Goal: Task Accomplishment & Management: Complete application form

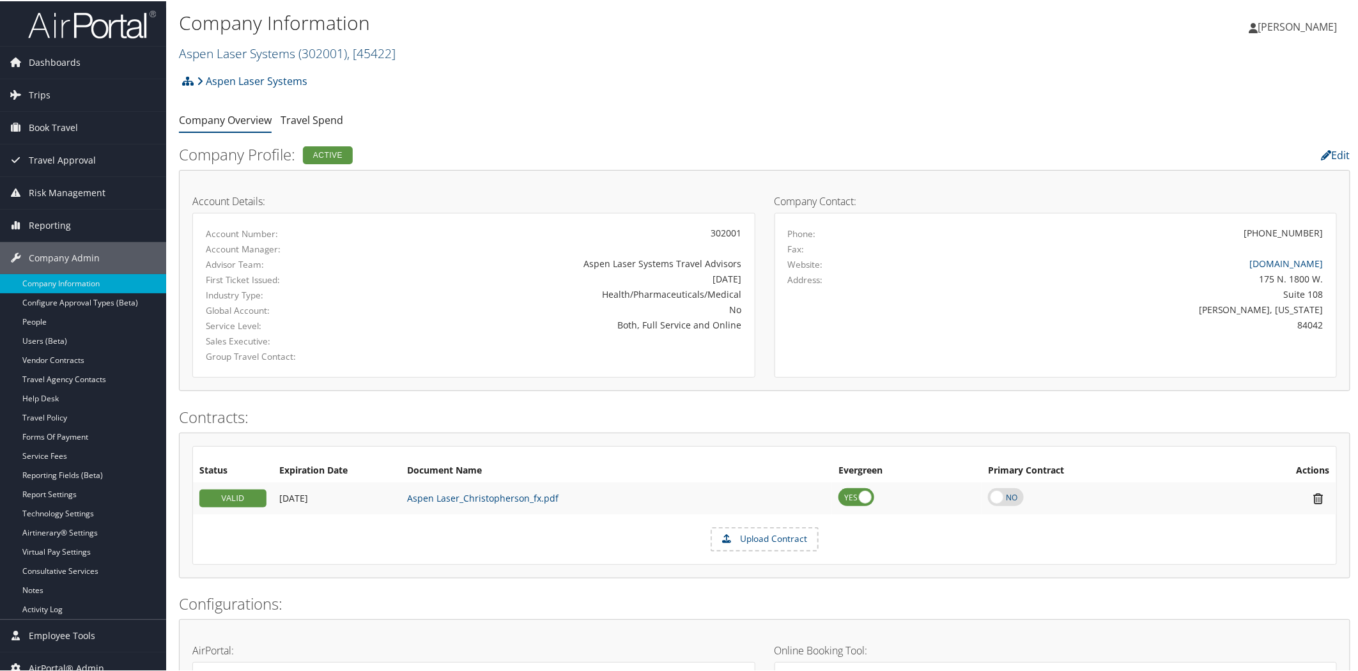
click at [321, 49] on span "( 302001 )" at bounding box center [322, 51] width 49 height 17
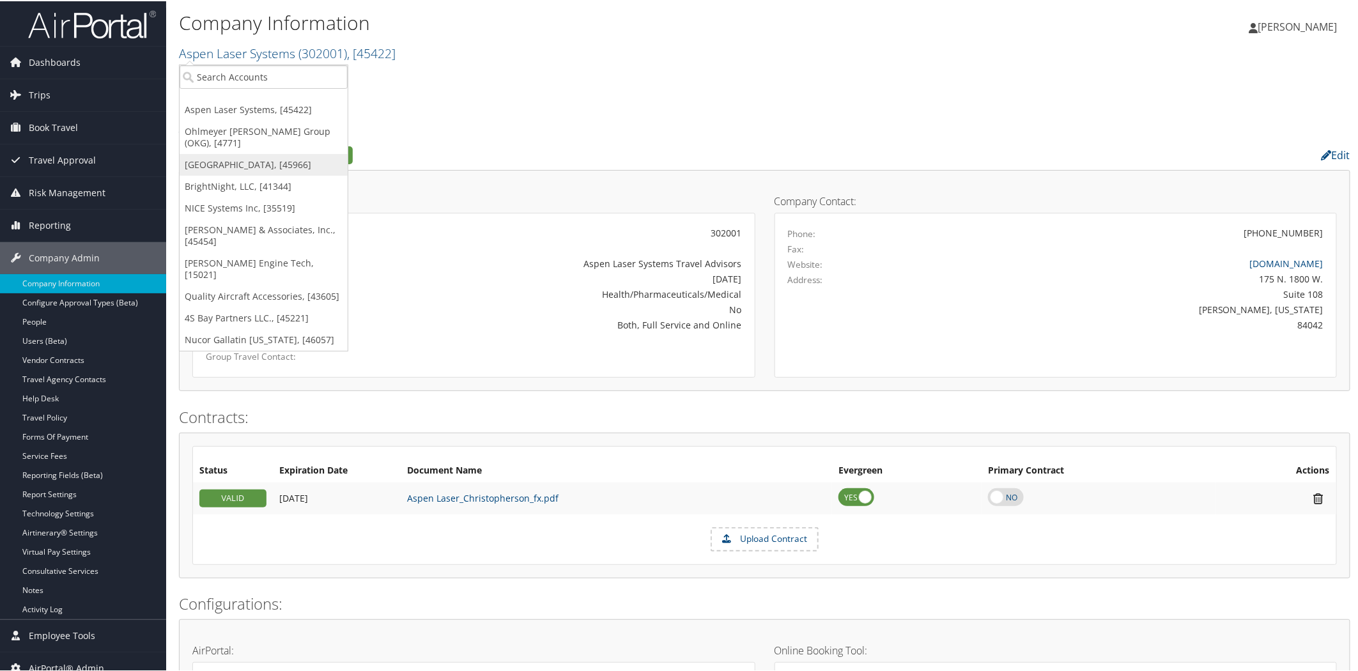
click at [275, 166] on link "[GEOGRAPHIC_DATA], [45966]" at bounding box center [264, 164] width 168 height 22
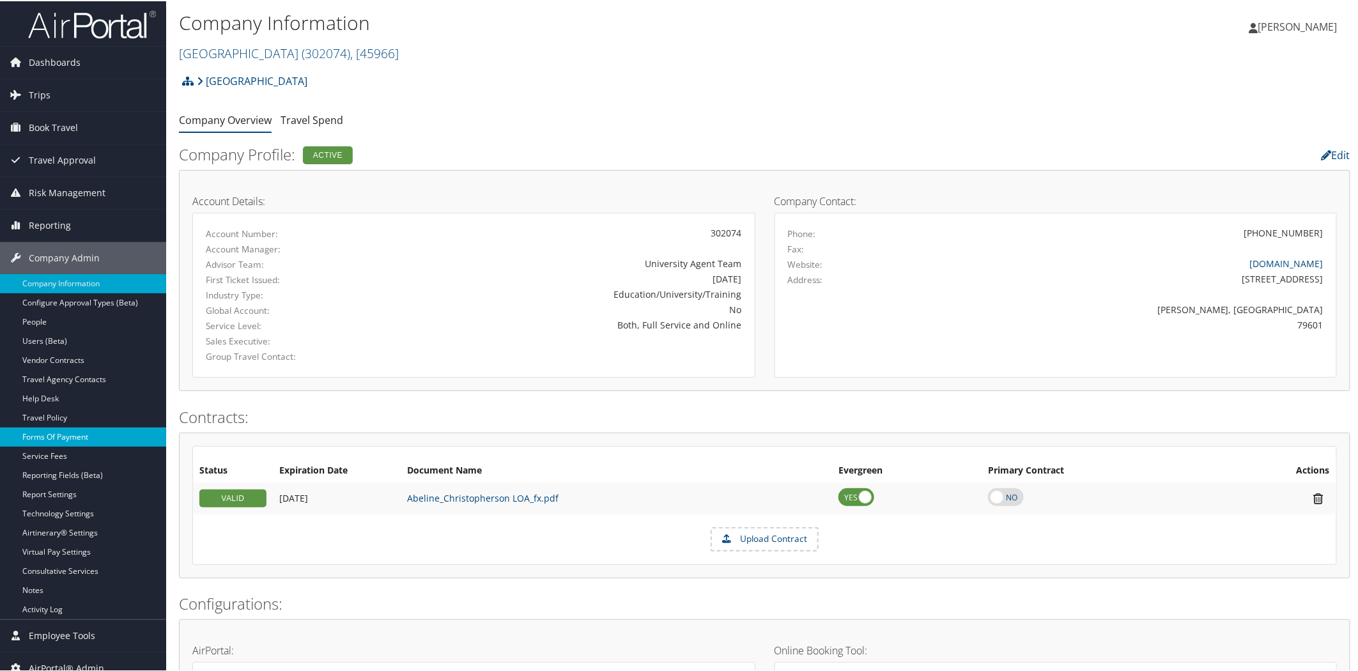
click at [90, 437] on link "Forms Of Payment" at bounding box center [83, 435] width 166 height 19
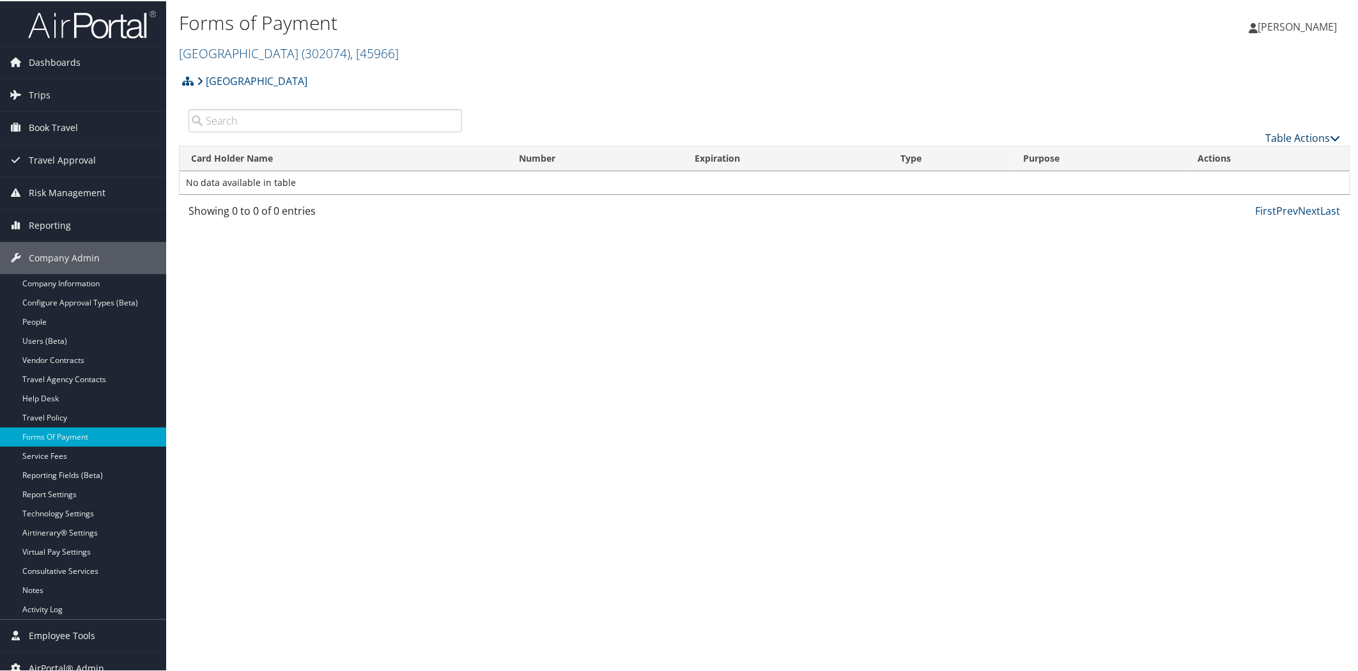
click at [1279, 142] on link "Table Actions" at bounding box center [1303, 137] width 75 height 14
click at [1222, 157] on link "New Record" at bounding box center [1261, 156] width 168 height 22
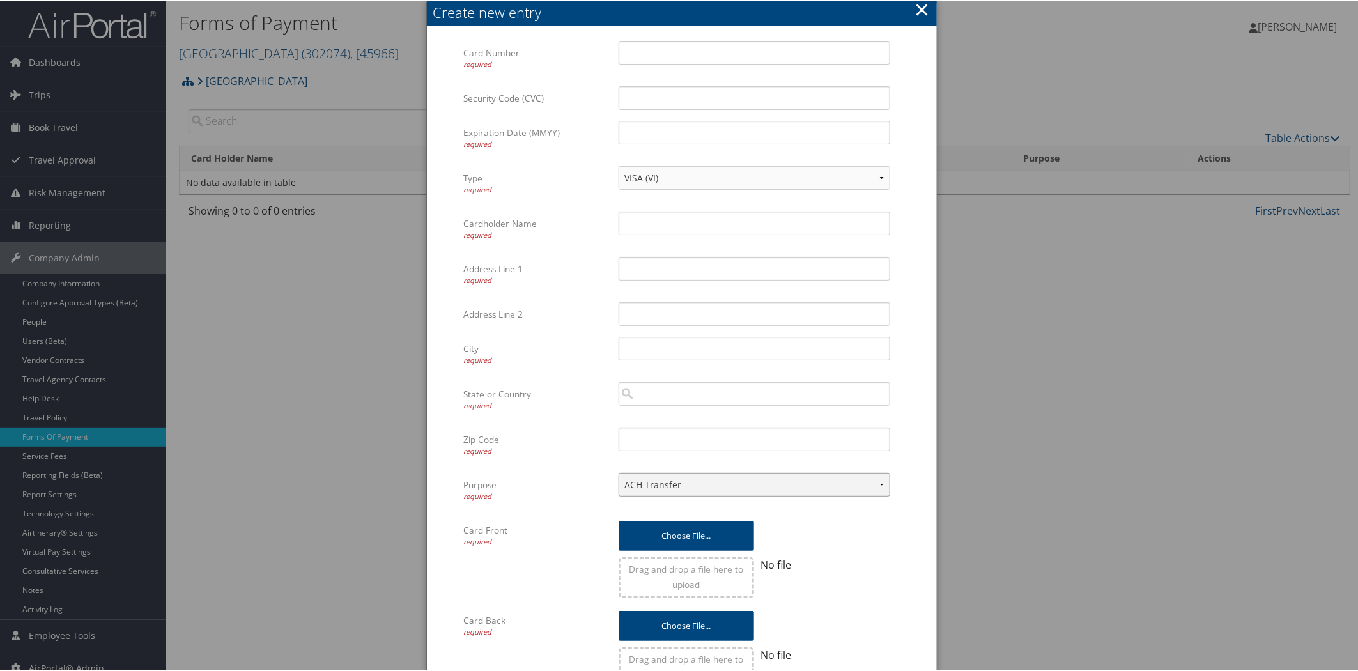
click at [660, 484] on select "ACH Transfer Cash / Check (AR) Corporate Credit Card Ghost Credit Card Hotel Gu…" at bounding box center [755, 484] width 272 height 24
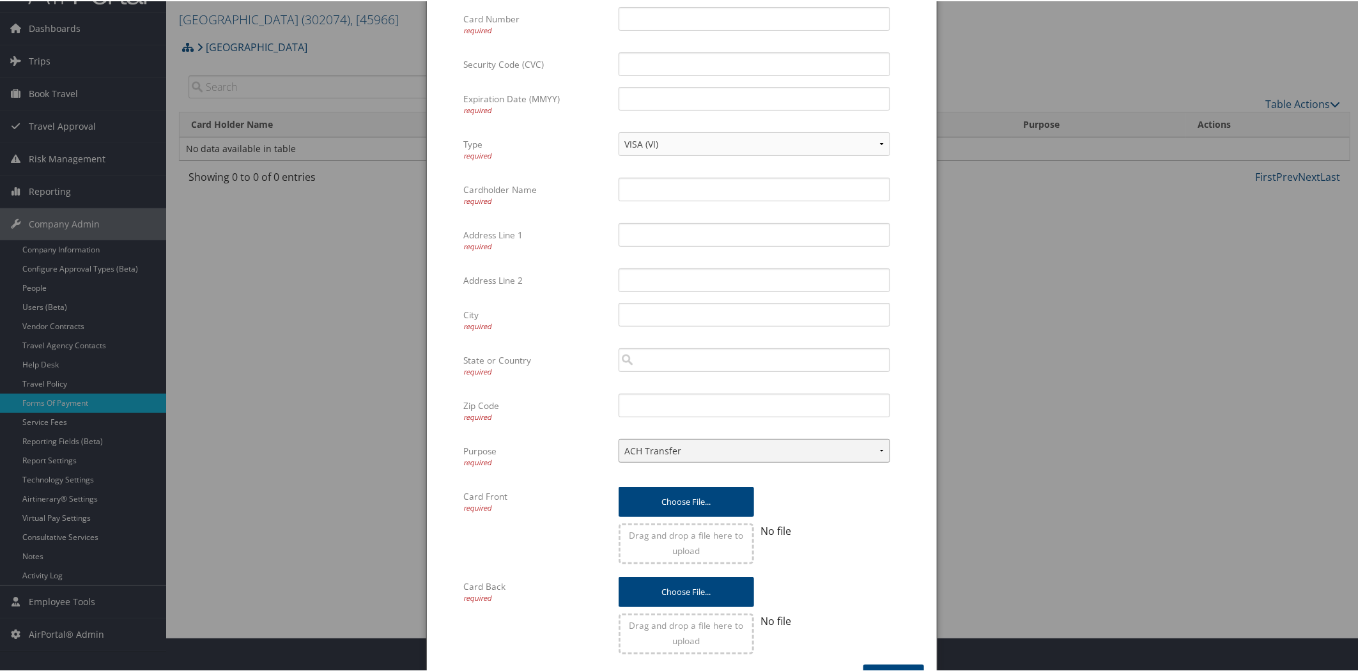
scroll to position [67, 0]
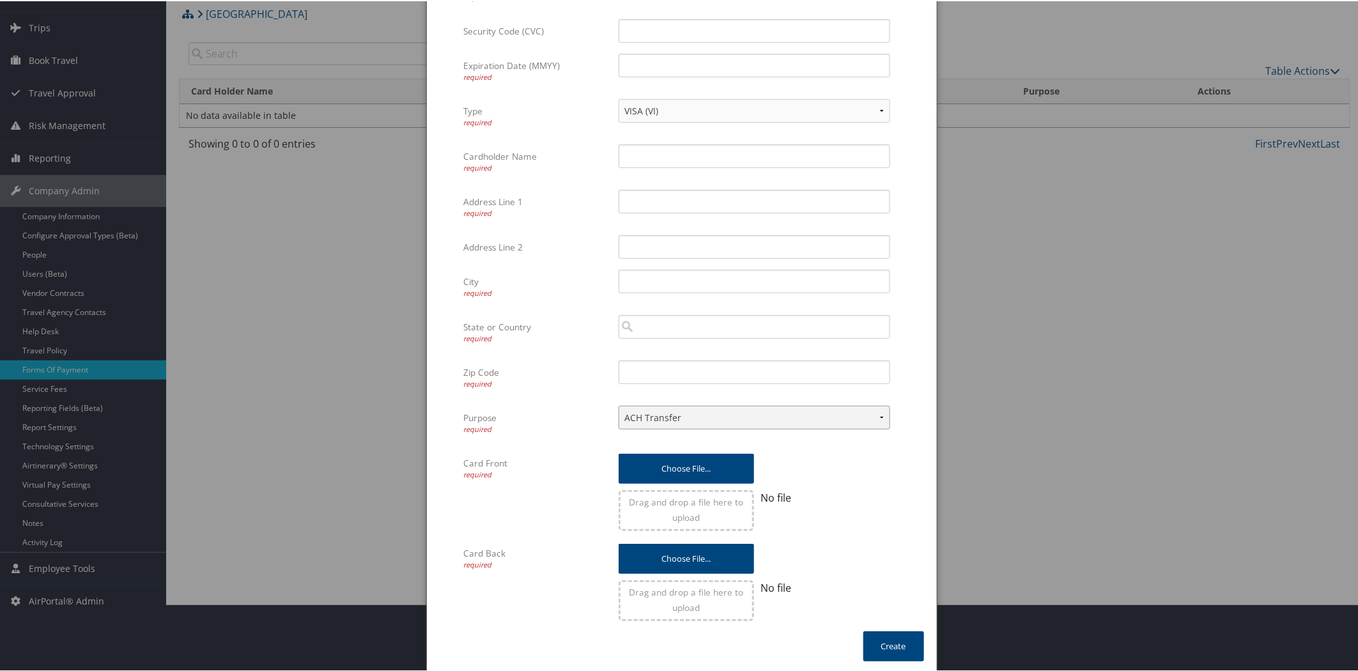
click at [703, 407] on select "ACH Transfer Cash / Check (AR) Corporate Credit Card Ghost Credit Card Hotel Gu…" at bounding box center [755, 416] width 272 height 24
click at [562, 497] on div "Card Front required Choose file... Drag and drop a file here to upload No file …" at bounding box center [681, 495] width 436 height 90
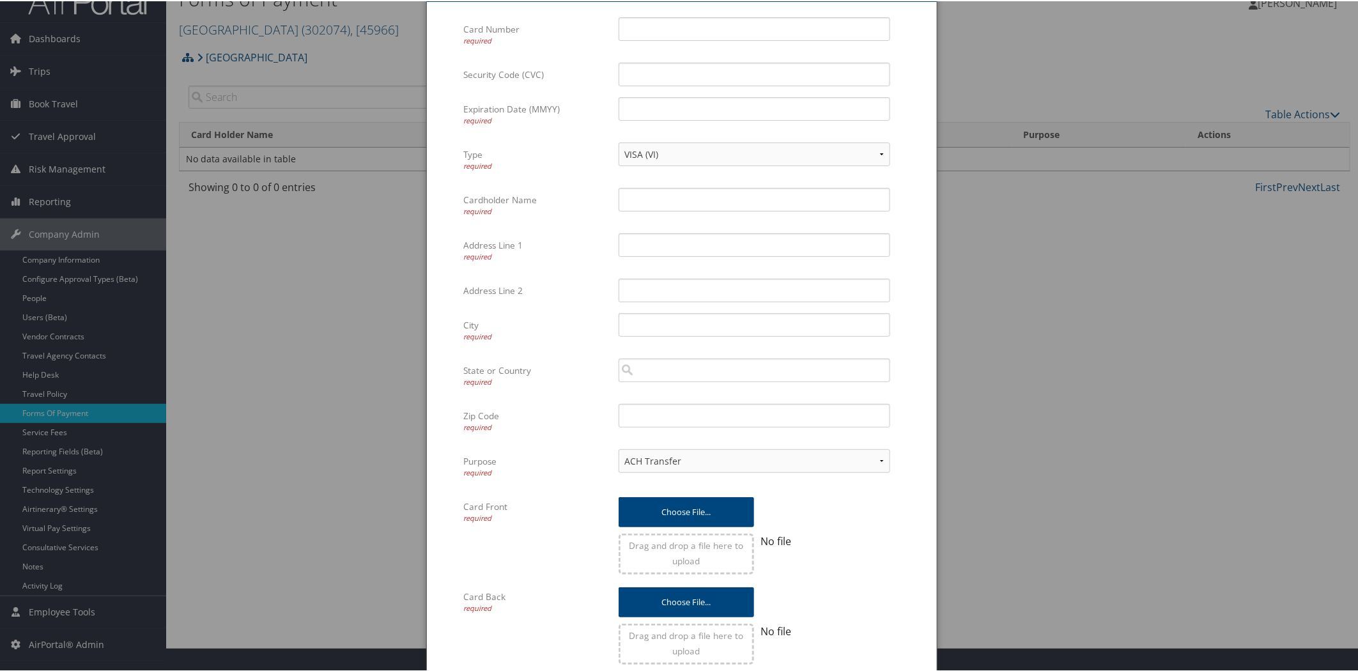
scroll to position [0, 0]
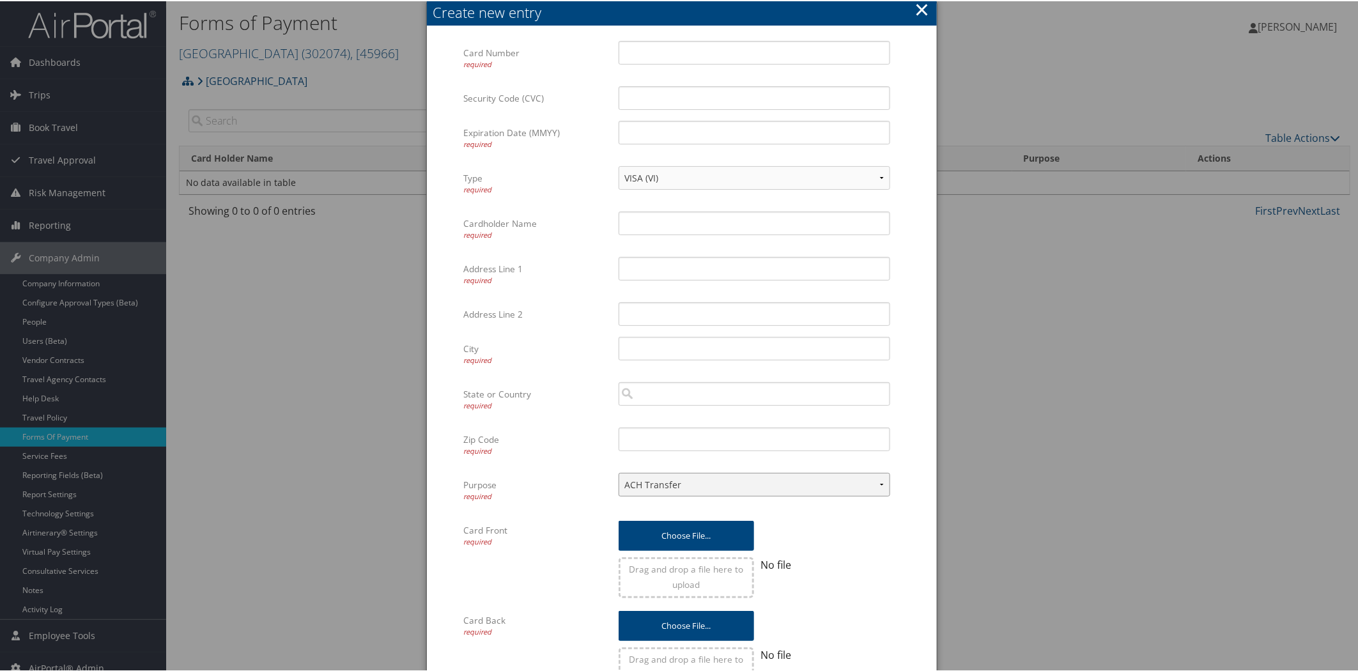
click at [749, 493] on select "ACH Transfer Cash / Check (AR) Corporate Credit Card Ghost Credit Card Hotel Gu…" at bounding box center [755, 484] width 272 height 24
click at [1093, 437] on div at bounding box center [681, 335] width 1363 height 671
click at [920, 7] on button "×" at bounding box center [921, 9] width 15 height 26
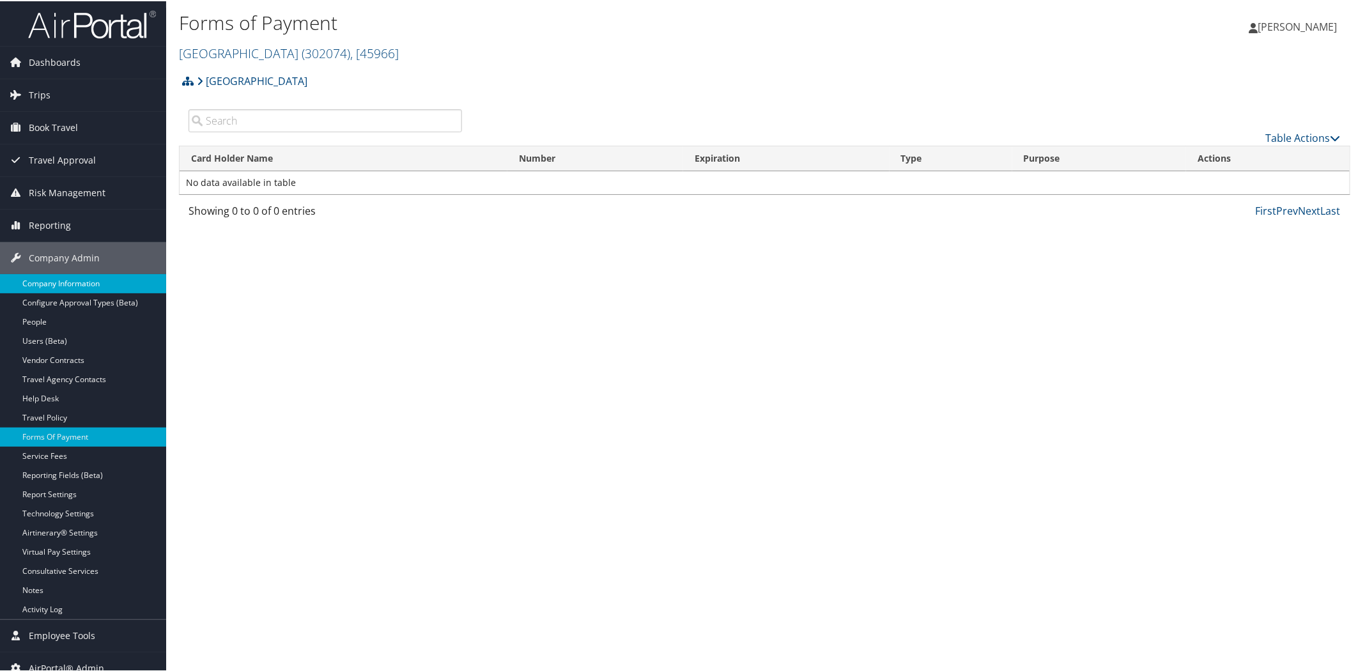
click at [74, 285] on link "Company Information" at bounding box center [83, 282] width 166 height 19
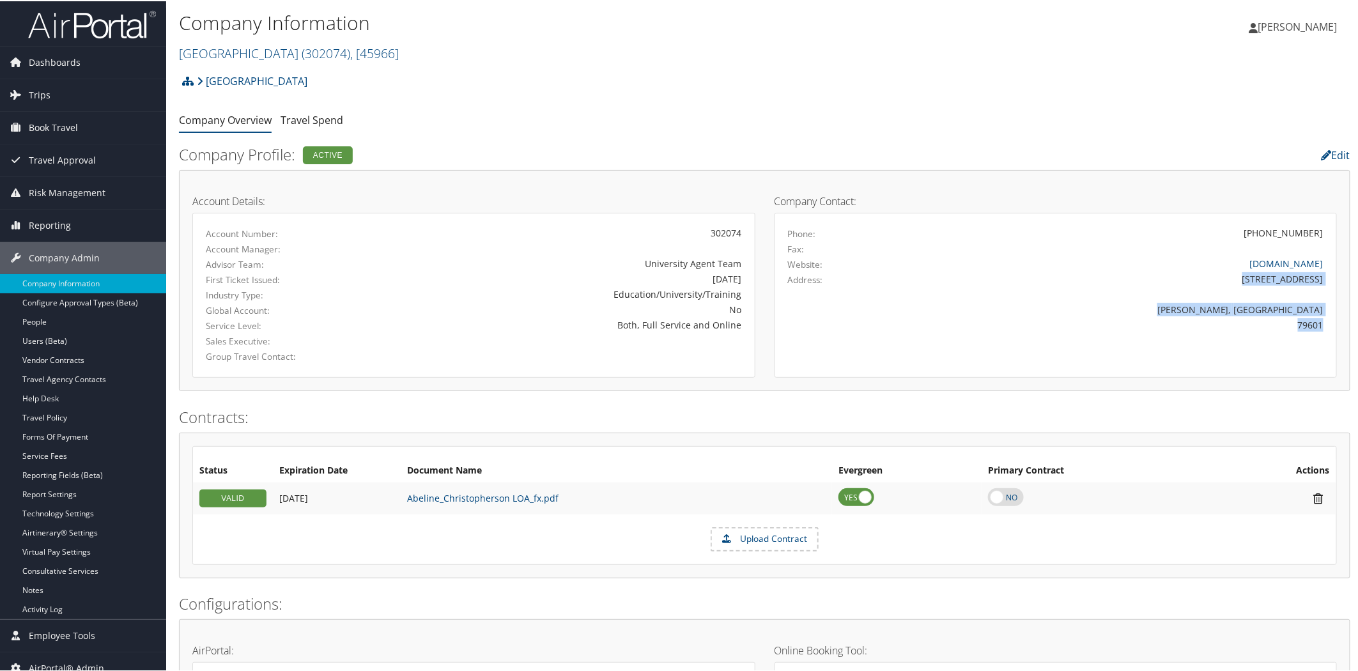
drag, startPoint x: 1249, startPoint y: 278, endPoint x: 1317, endPoint y: 318, distance: 79.3
click at [1317, 318] on div "Phone: (325) 674-2000 Fax: Website: www.acu.edu Address: 1600 Campus Ct. Abilen…" at bounding box center [1056, 286] width 536 height 123
copy div "1600 Campus Ct. Abilene, TX 79601"
click at [73, 435] on link "Forms Of Payment" at bounding box center [83, 435] width 166 height 19
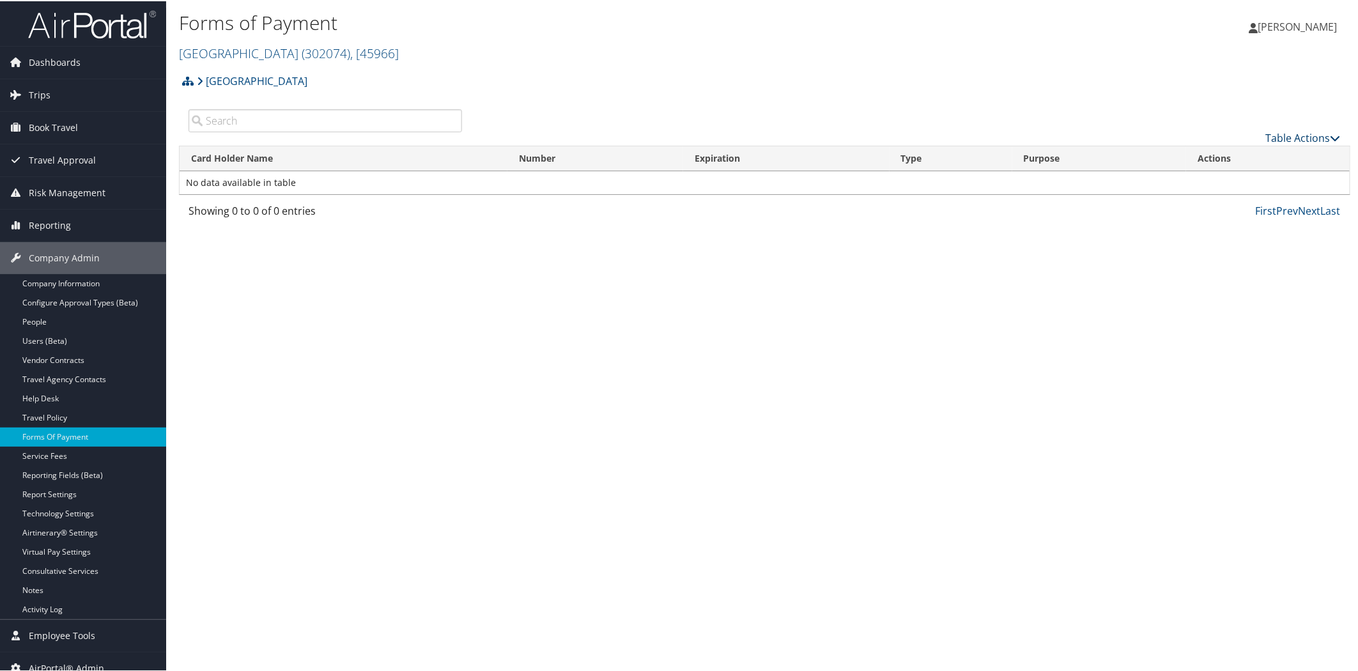
click at [1268, 138] on link "Table Actions" at bounding box center [1303, 137] width 75 height 14
click at [1211, 158] on link "New Record" at bounding box center [1261, 156] width 168 height 22
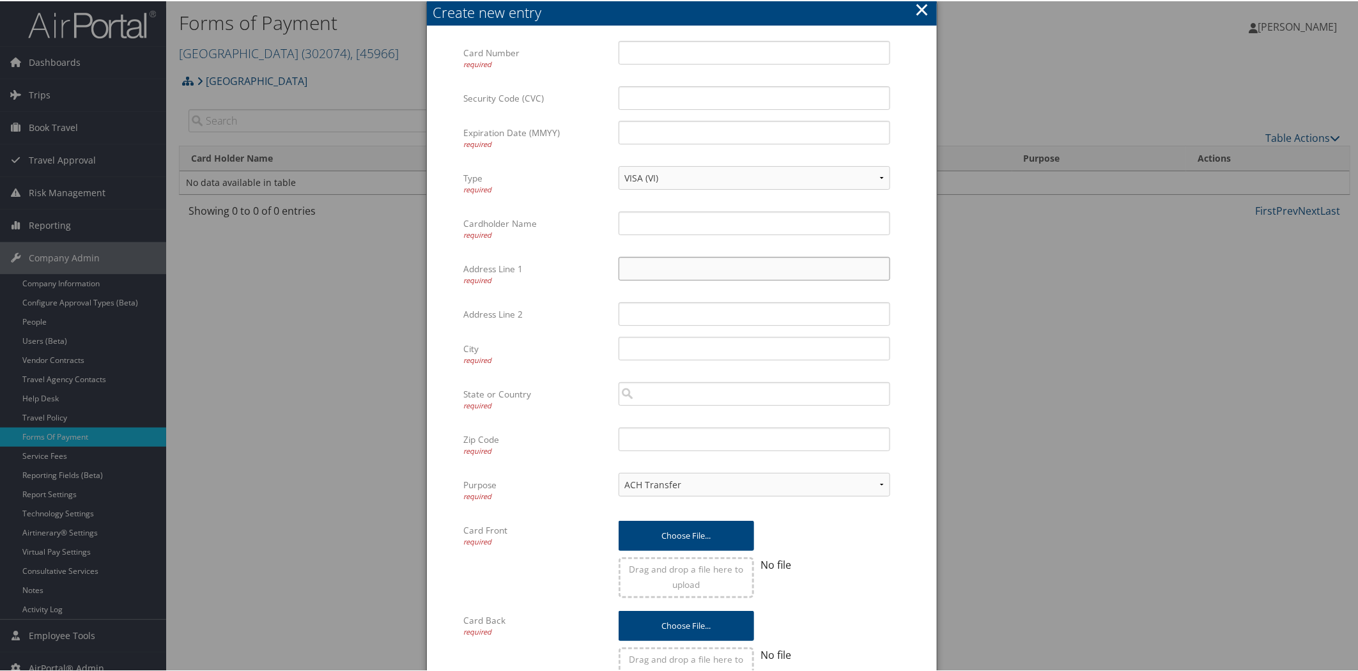
click at [652, 272] on input "Address Line 1 required" at bounding box center [755, 268] width 272 height 24
paste input "1600 Campus Ct. Abilene, TX 79601"
drag, startPoint x: 693, startPoint y: 266, endPoint x: 726, endPoint y: 266, distance: 32.6
click at [726, 266] on input "1600 Campus Ct. Abilene, TX 79601" at bounding box center [755, 268] width 272 height 24
type input "1600 Campus Ct. Abilene, TX 79601"
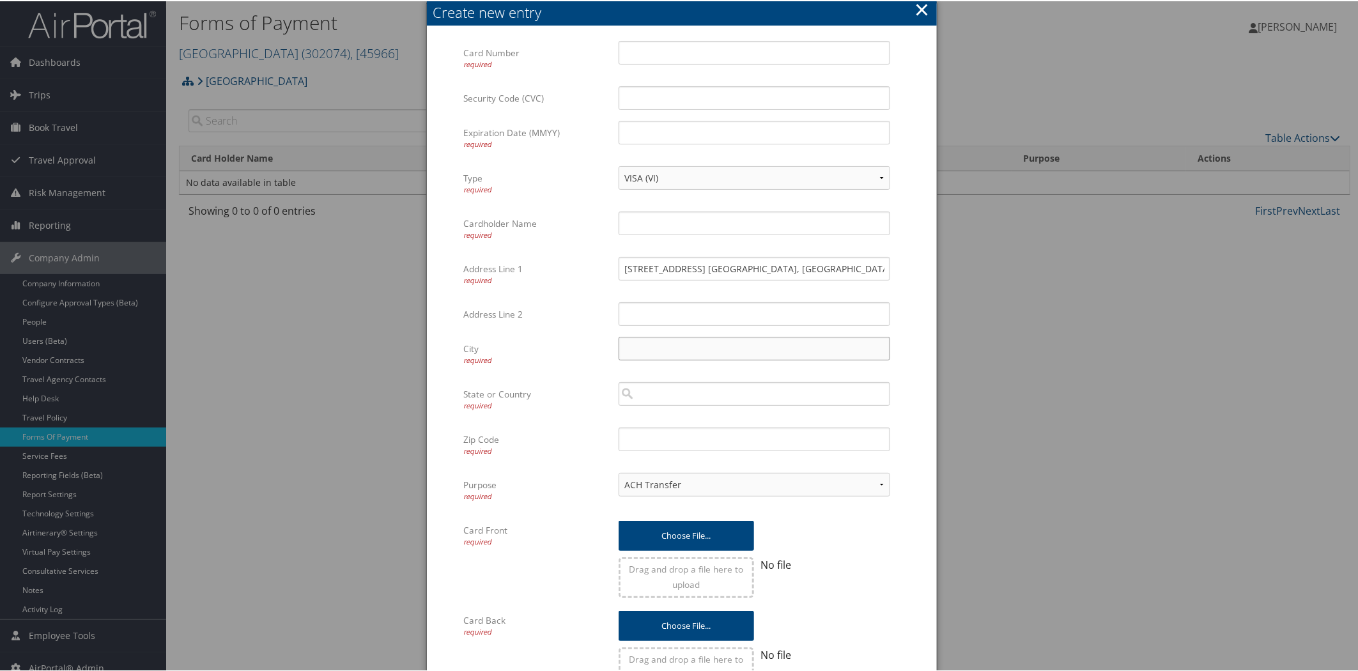
click at [655, 348] on input "City required" at bounding box center [755, 347] width 272 height 24
paste input "Abilene"
type input "Abilene"
click at [657, 388] on input "search" at bounding box center [755, 393] width 272 height 24
click at [655, 414] on div "Texas (TX)" at bounding box center [754, 416] width 266 height 13
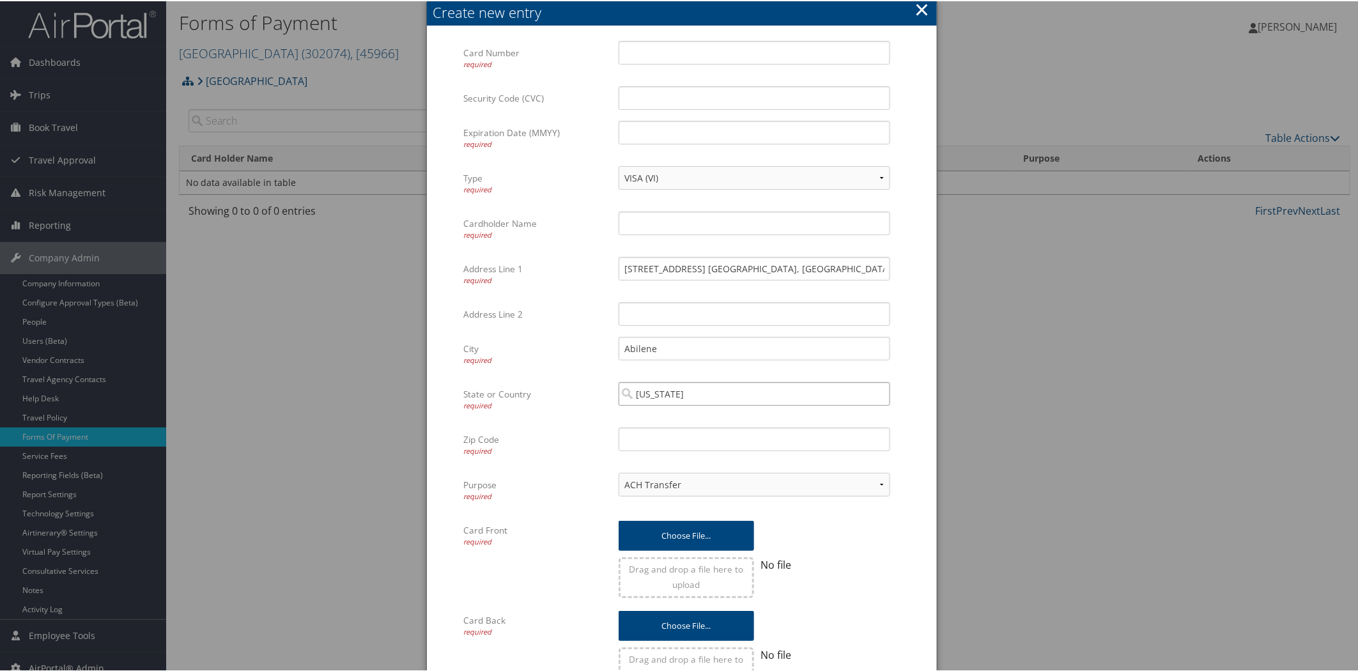
type input "Texas"
click at [656, 438] on input "Zip Code required" at bounding box center [755, 438] width 272 height 24
drag, startPoint x: 742, startPoint y: 265, endPoint x: 770, endPoint y: 265, distance: 27.5
click at [770, 265] on input "1600 Campus Ct. Abilene, TX 79601" at bounding box center [755, 268] width 272 height 24
click at [649, 431] on input "Zip Code required" at bounding box center [755, 438] width 272 height 24
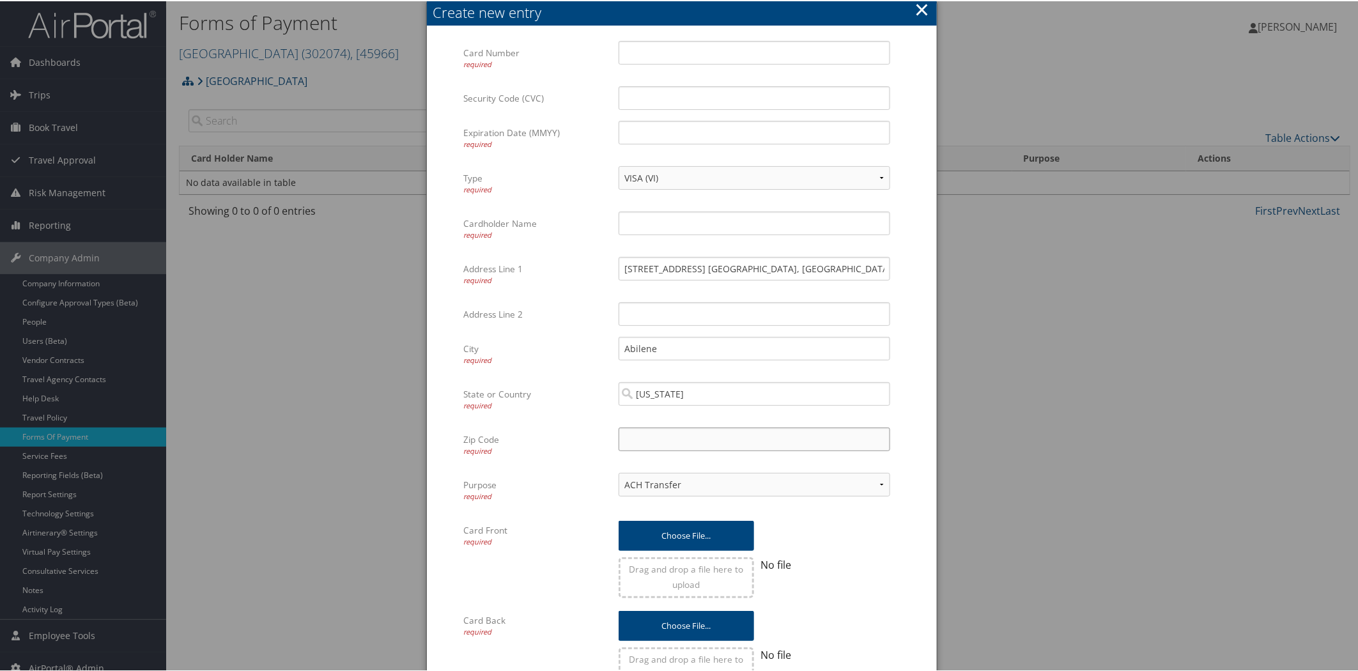
paste input "79601"
type input "79601"
drag, startPoint x: 804, startPoint y: 262, endPoint x: 693, endPoint y: 275, distance: 111.3
click at [693, 275] on input "1600 Campus Ct. Abilene, TX 79601" at bounding box center [755, 268] width 272 height 24
type input "1600 Campus Ct."
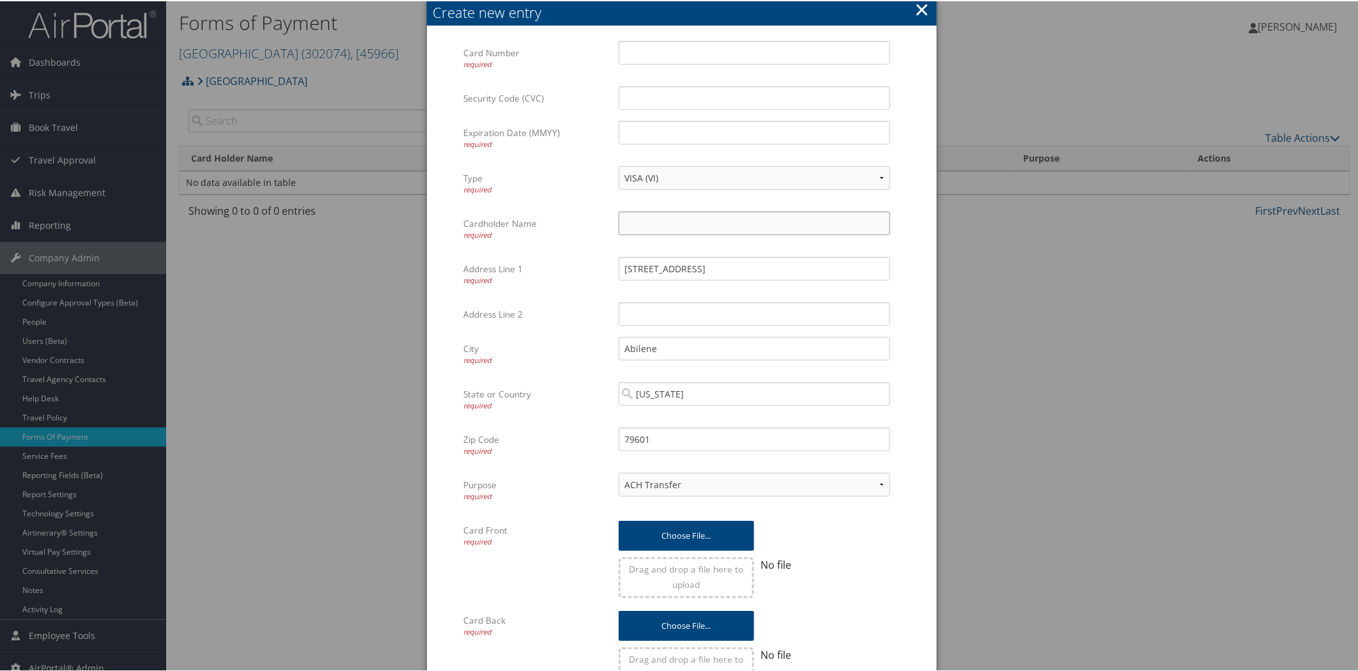
click at [649, 222] on input "Cardholder Name required" at bounding box center [755, 222] width 272 height 24
type input "Misty S Looper"
click at [671, 46] on input "Card Number required" at bounding box center [755, 52] width 272 height 24
click at [680, 482] on select "ACH Transfer Cash / Check (AR) Corporate Credit Card Ghost Credit Card Hotel Gu…" at bounding box center [755, 484] width 272 height 24
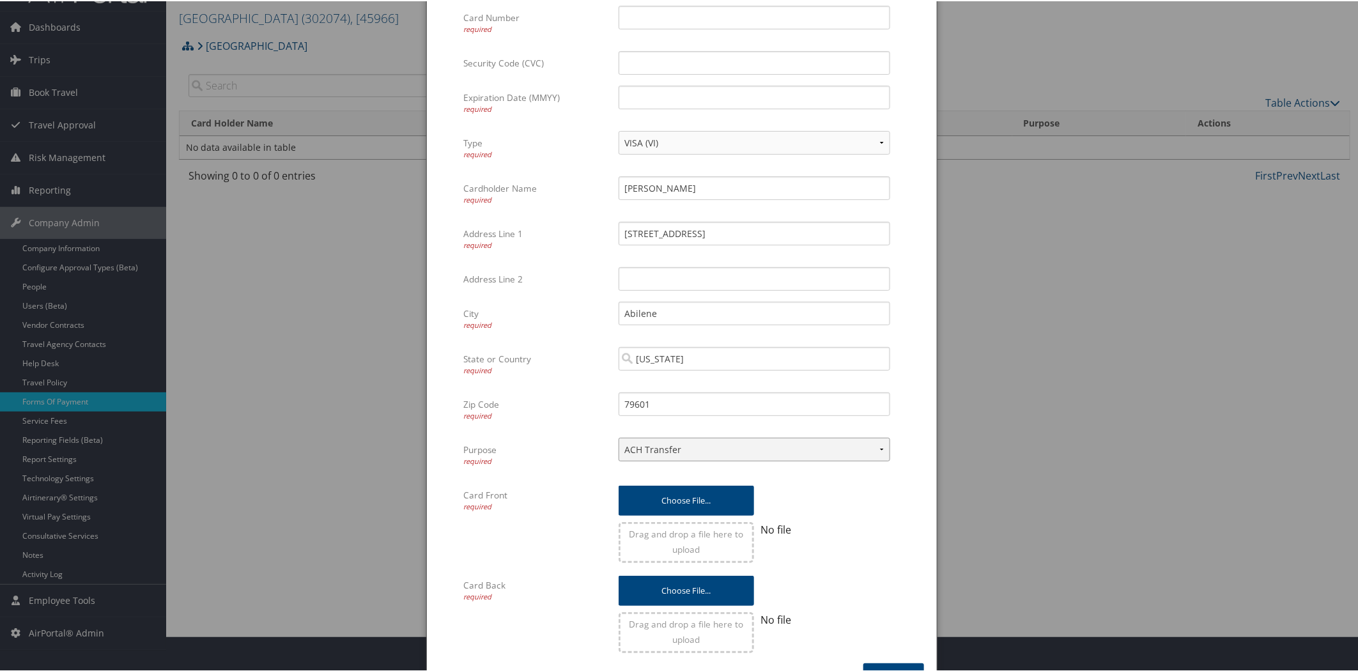
scroll to position [67, 0]
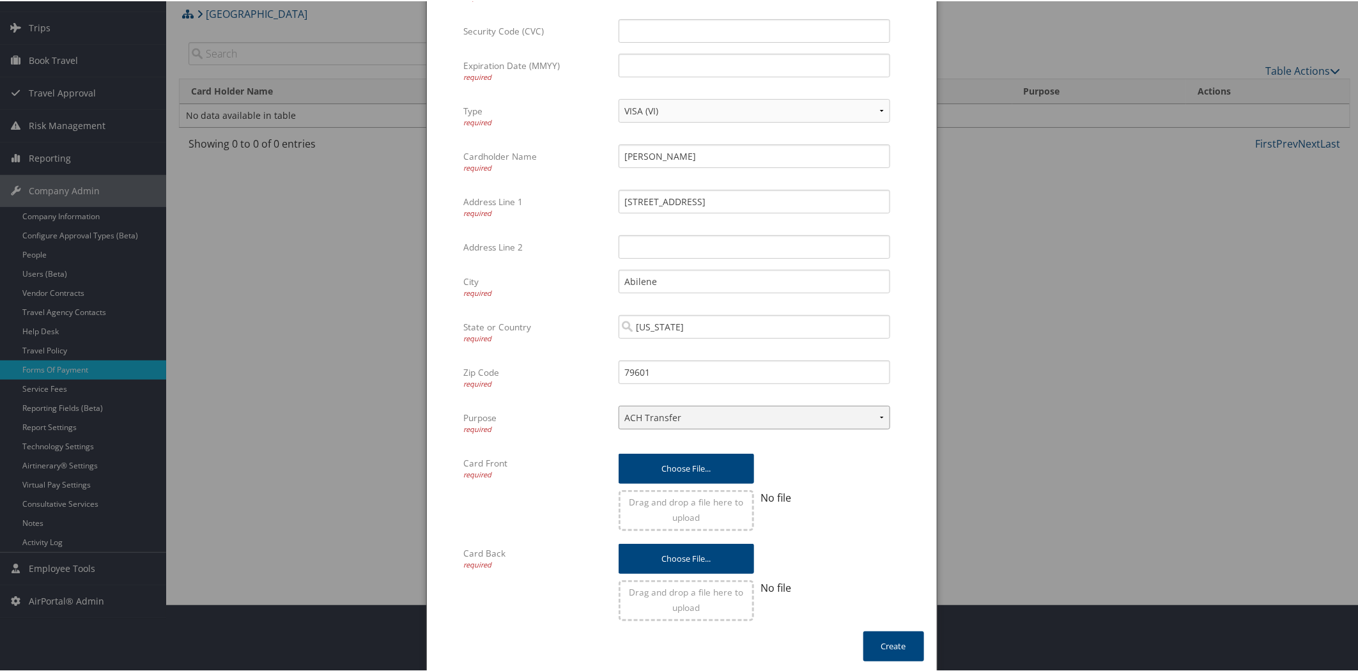
click at [799, 422] on select "ACH Transfer Cash / Check (AR) Corporate Credit Card Ghost Credit Card Hotel Gu…" at bounding box center [755, 416] width 272 height 24
select select "16"
click at [619, 404] on select "ACH Transfer Cash / Check (AR) Corporate Credit Card Ghost Credit Card Hotel Gu…" at bounding box center [755, 416] width 272 height 24
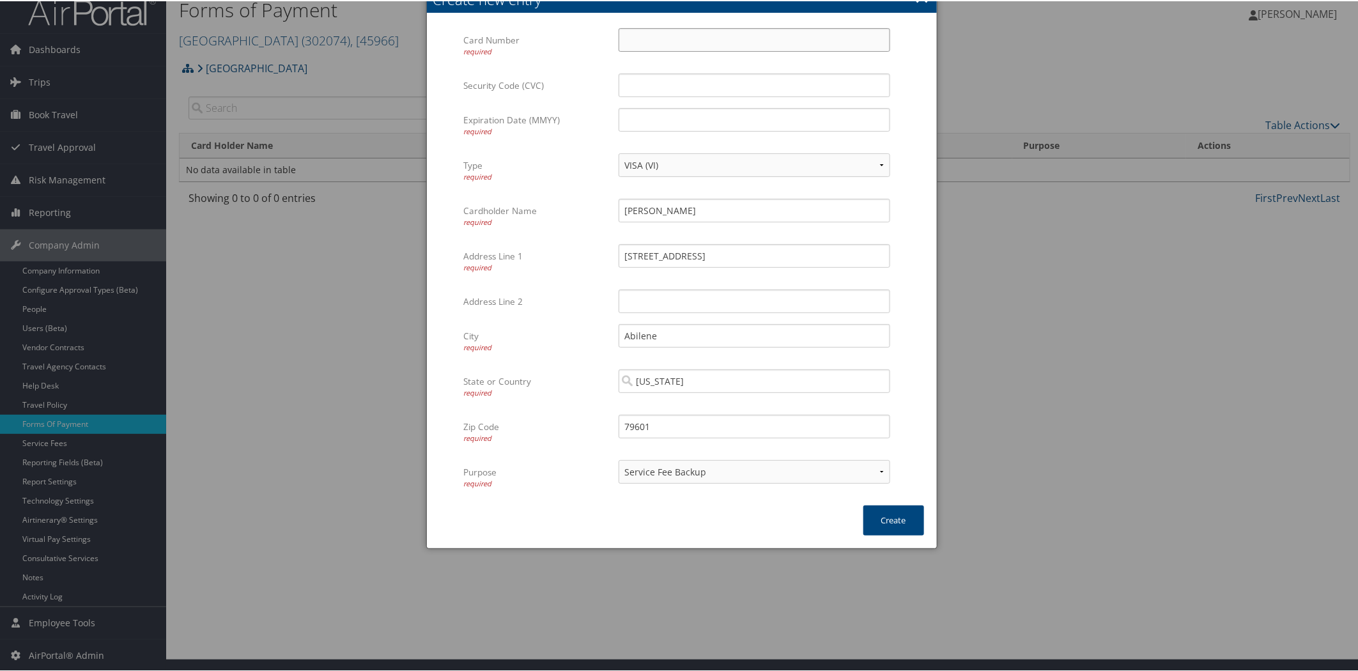
click at [657, 43] on input "Card Number required" at bounding box center [755, 39] width 272 height 24
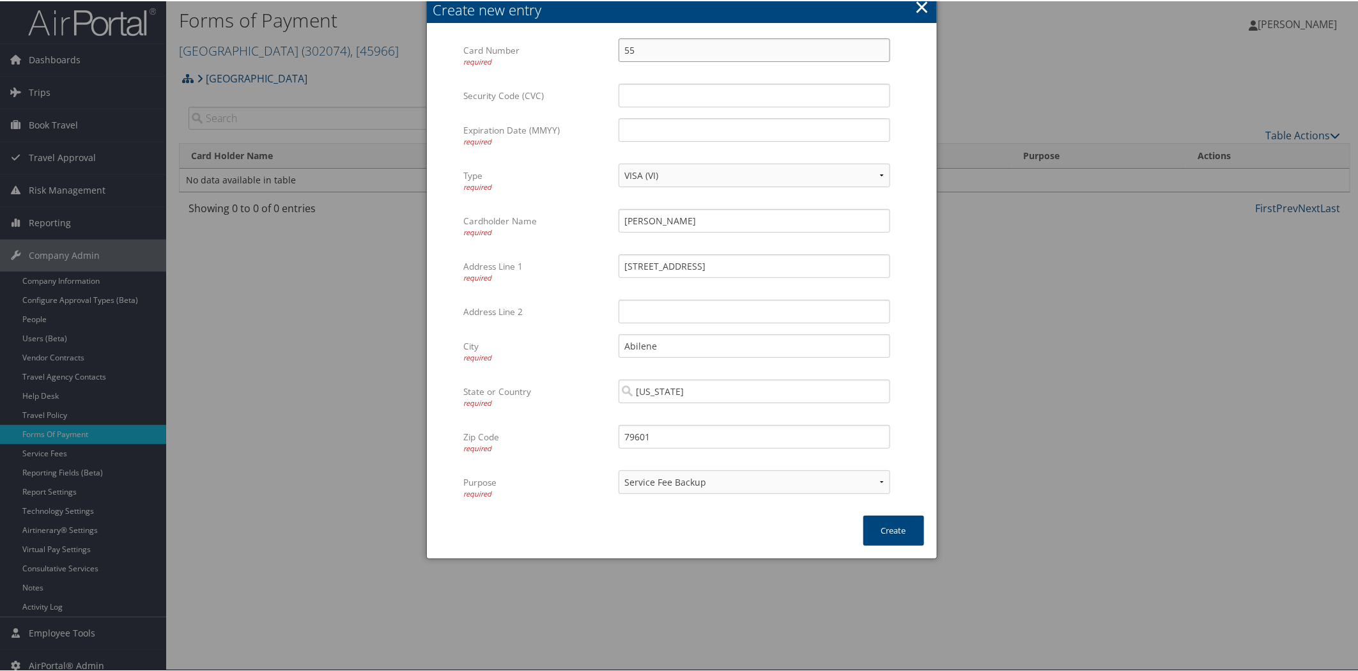
scroll to position [0, 0]
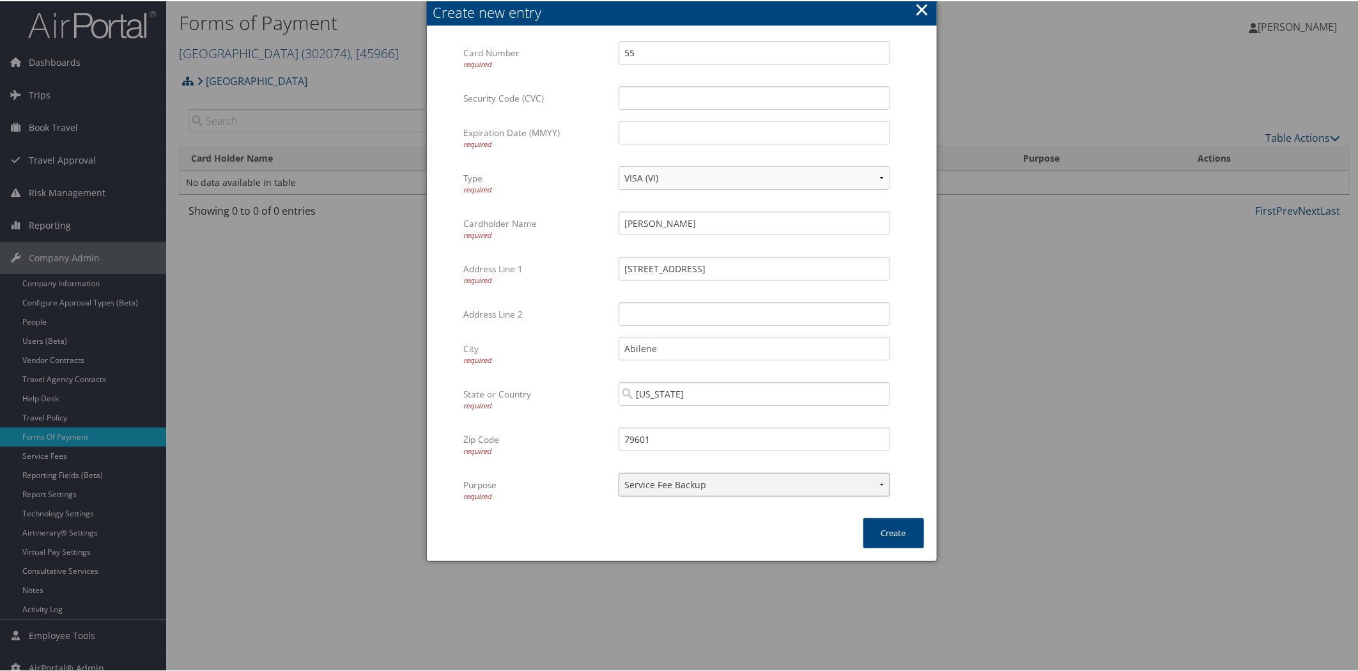
click at [829, 488] on select "ACH Transfer Cash / Check (AR) Corporate Credit Card Ghost Credit Card Hotel Gu…" at bounding box center [755, 484] width 272 height 24
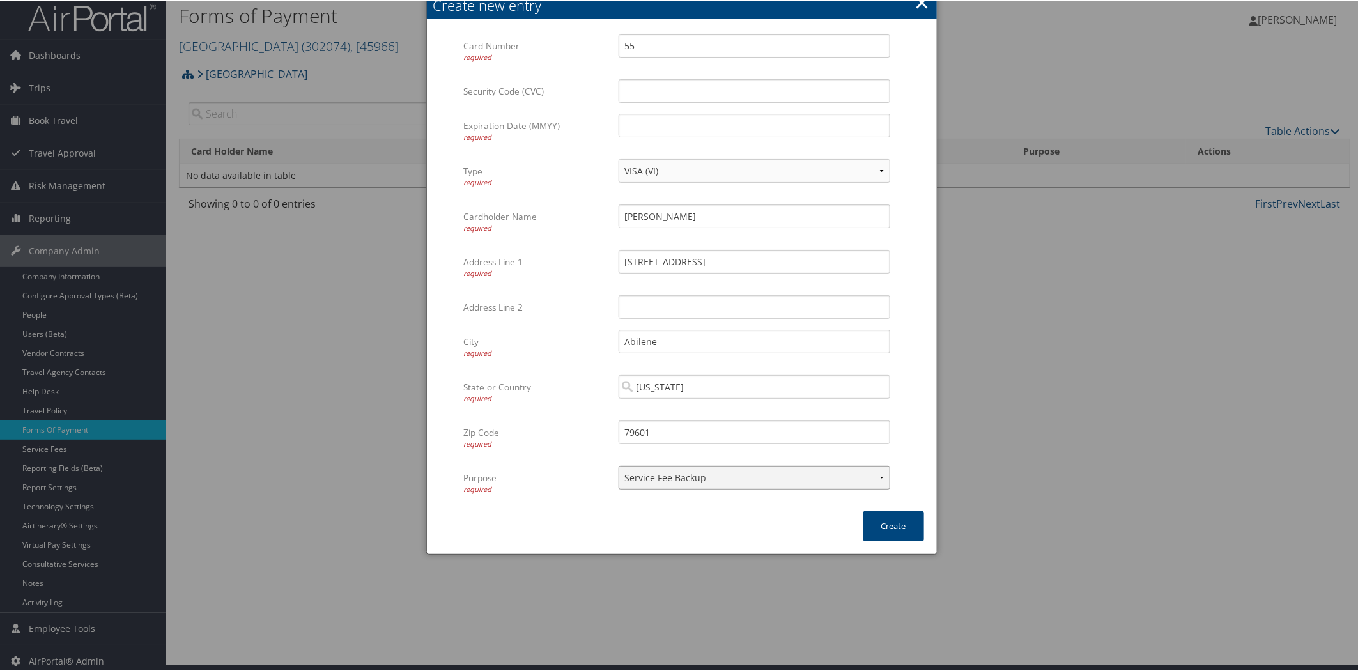
scroll to position [13, 0]
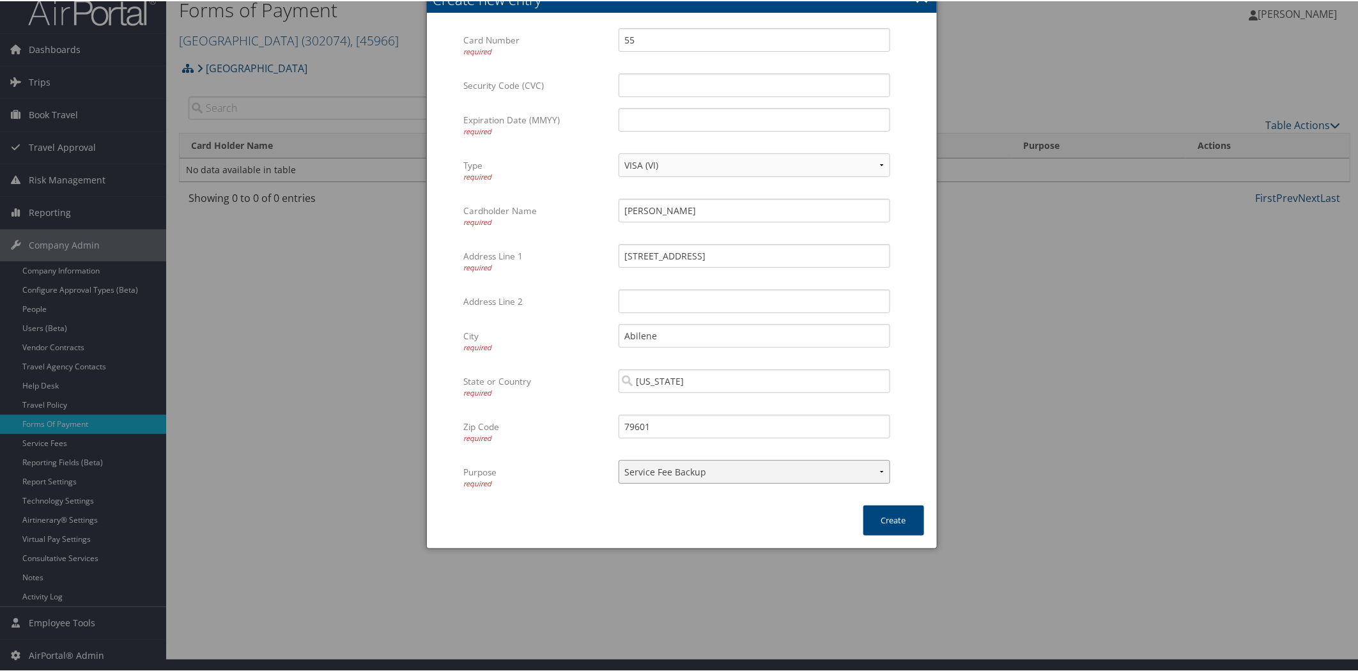
click at [879, 468] on select "ACH Transfer Cash / Check (AR) Corporate Credit Card Ghost Credit Card Hotel Gu…" at bounding box center [755, 471] width 272 height 24
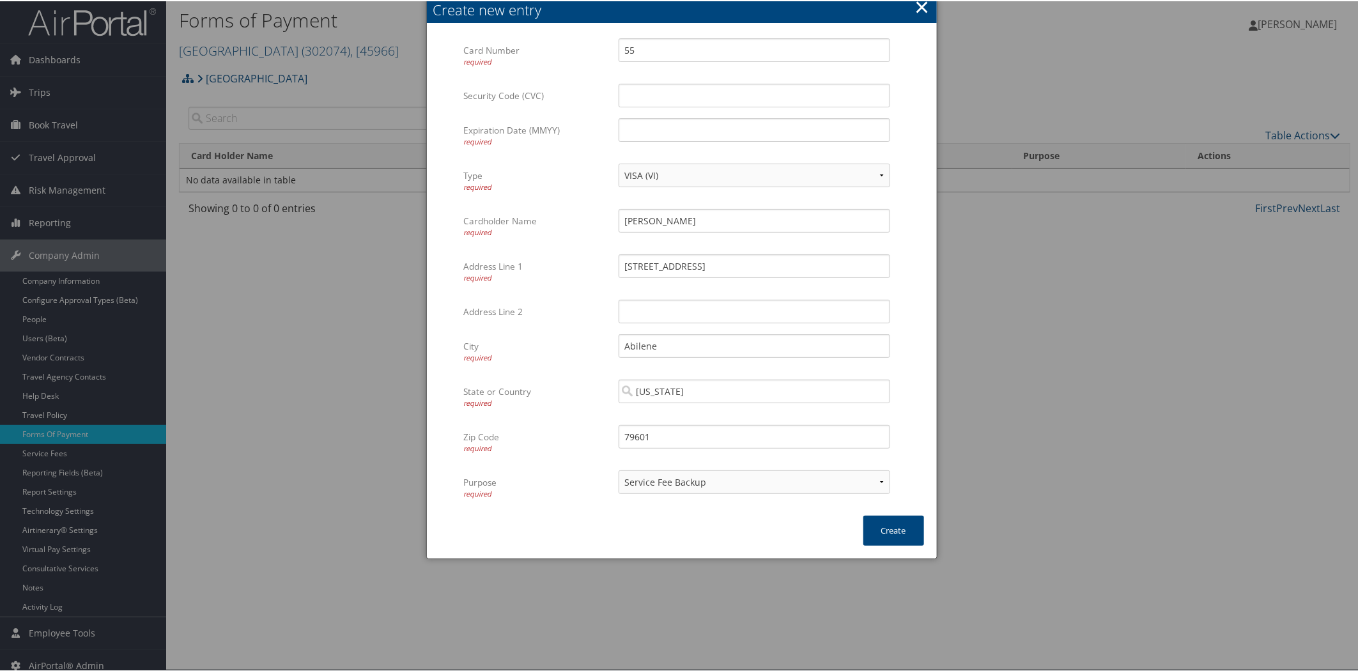
scroll to position [0, 0]
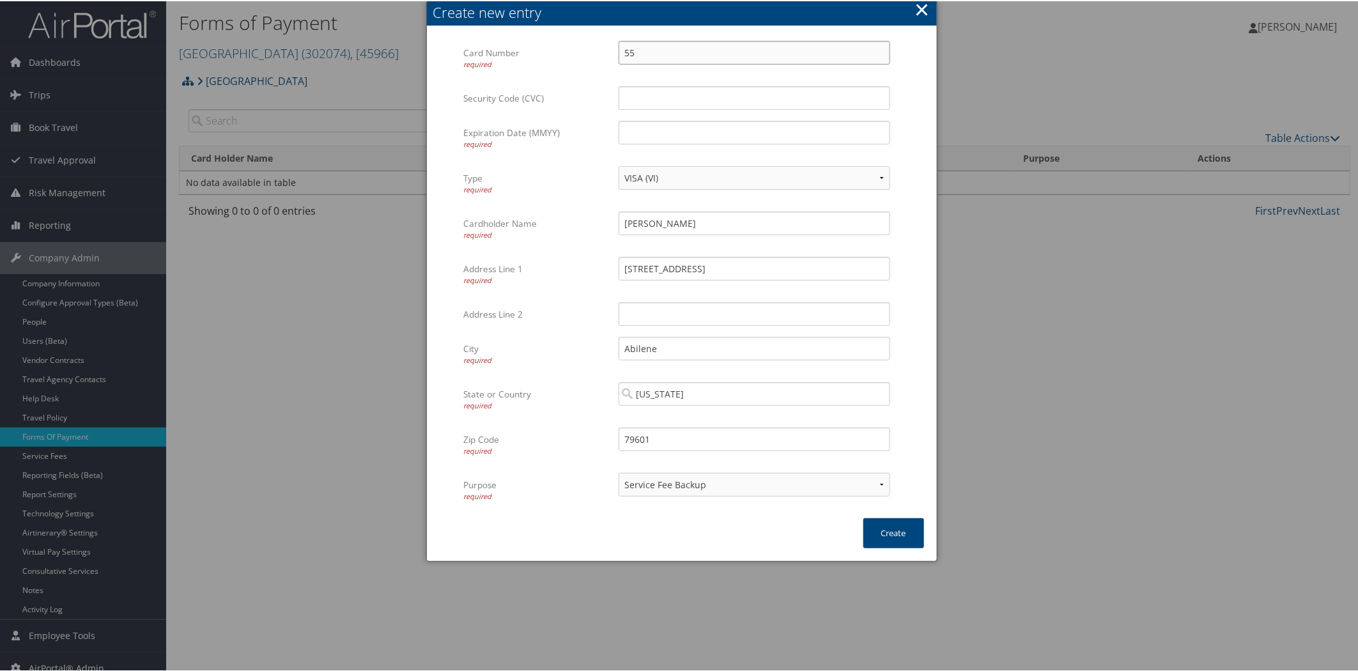
click at [685, 54] on input "55" at bounding box center [755, 52] width 272 height 24
click at [657, 52] on input "55" at bounding box center [755, 52] width 272 height 24
type input "5567084027600194"
click at [656, 94] on input "Security Code (CVC)" at bounding box center [755, 97] width 272 height 24
type input "345"
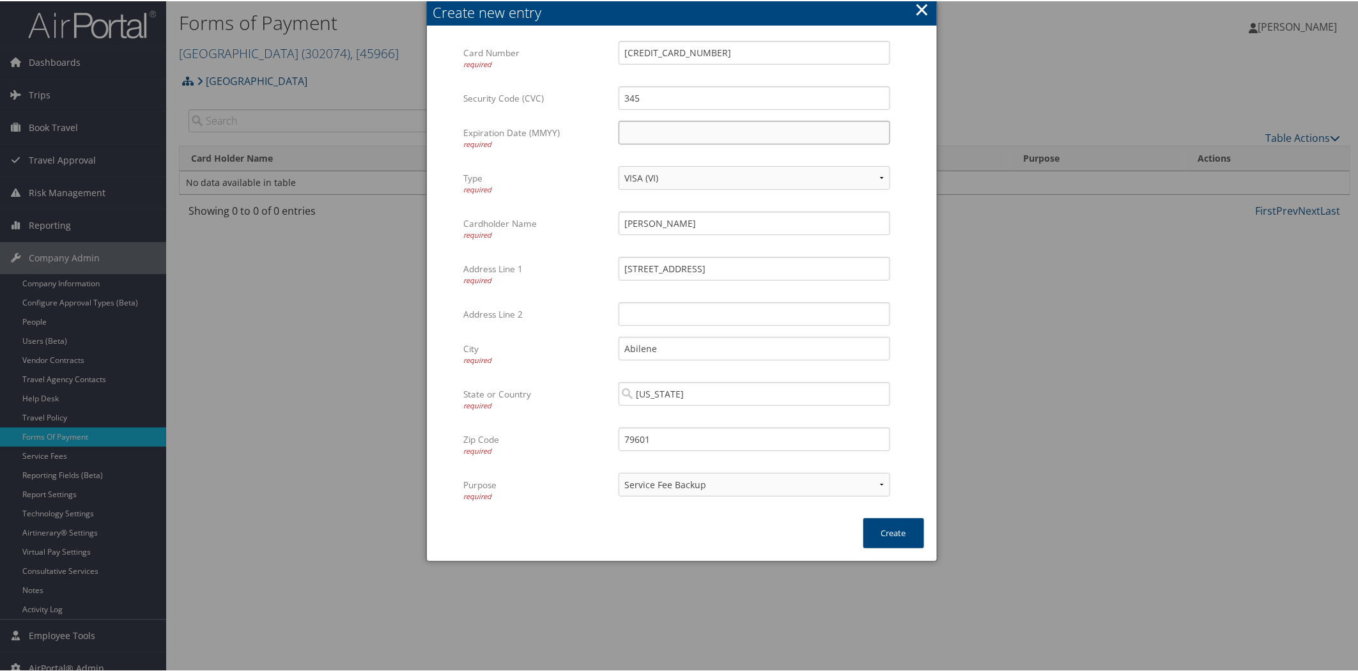
click at [655, 130] on input "Expiration Date (MMYY) required" at bounding box center [755, 131] width 272 height 24
type input "0928"
click at [653, 173] on select "VISA (VI) Mastercard (CA) American Express (AX) Discover (DS) Amex (AM) Masterc…" at bounding box center [755, 177] width 272 height 24
select select "CA"
click at [619, 165] on select "VISA (VI) Mastercard (CA) American Express (AX) Discover (DS) Amex (AM) Masterc…" at bounding box center [755, 177] width 272 height 24
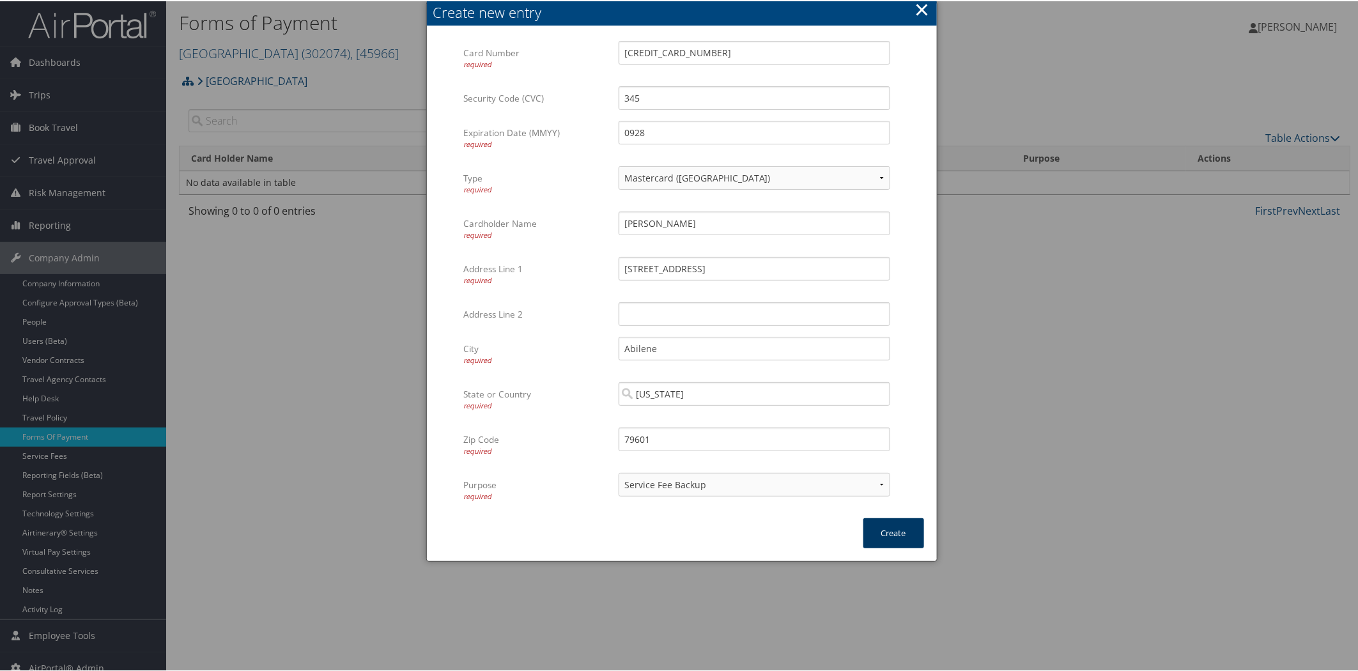
click at [897, 528] on button "Create" at bounding box center [893, 532] width 61 height 30
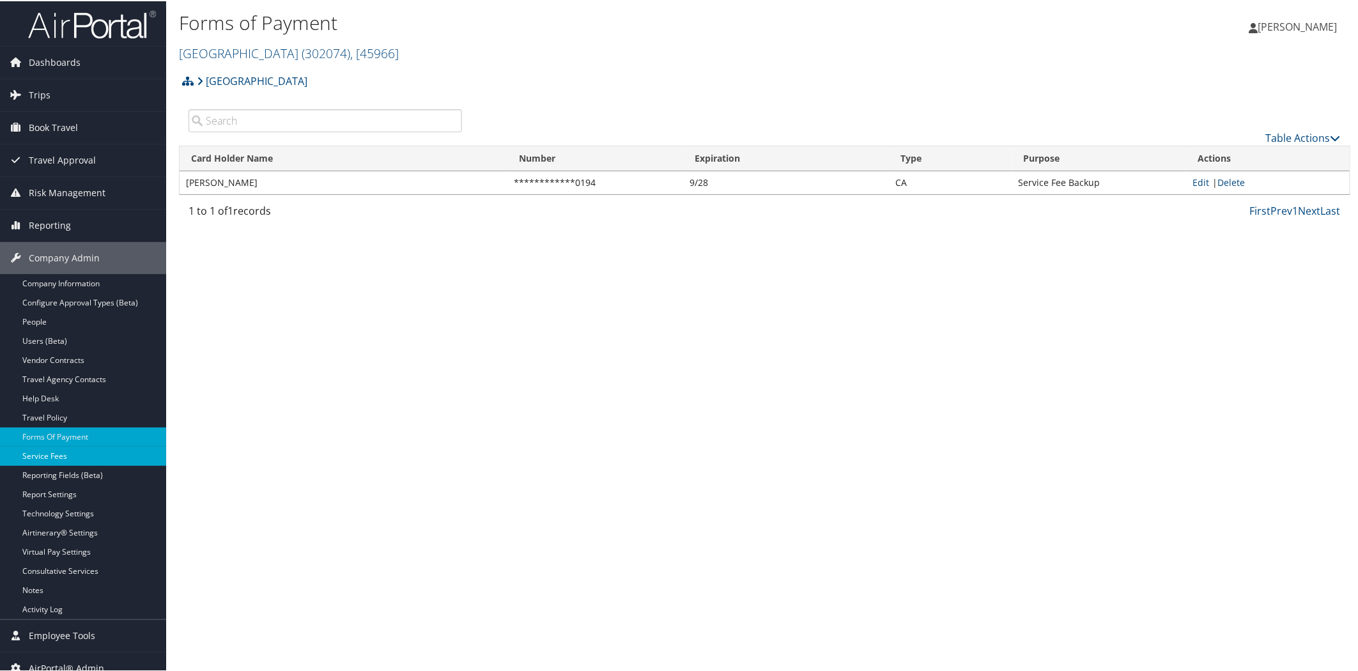
click at [64, 450] on link "Service Fees" at bounding box center [83, 454] width 166 height 19
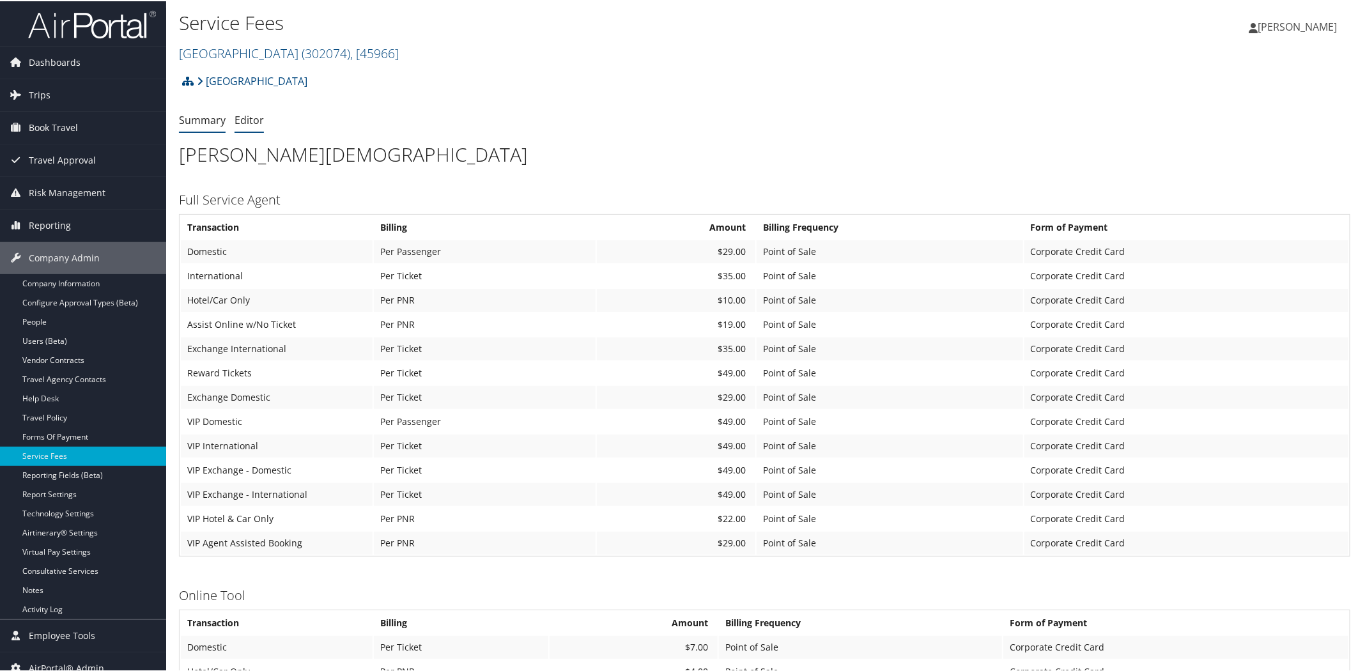
click at [252, 121] on link "Editor" at bounding box center [248, 119] width 29 height 14
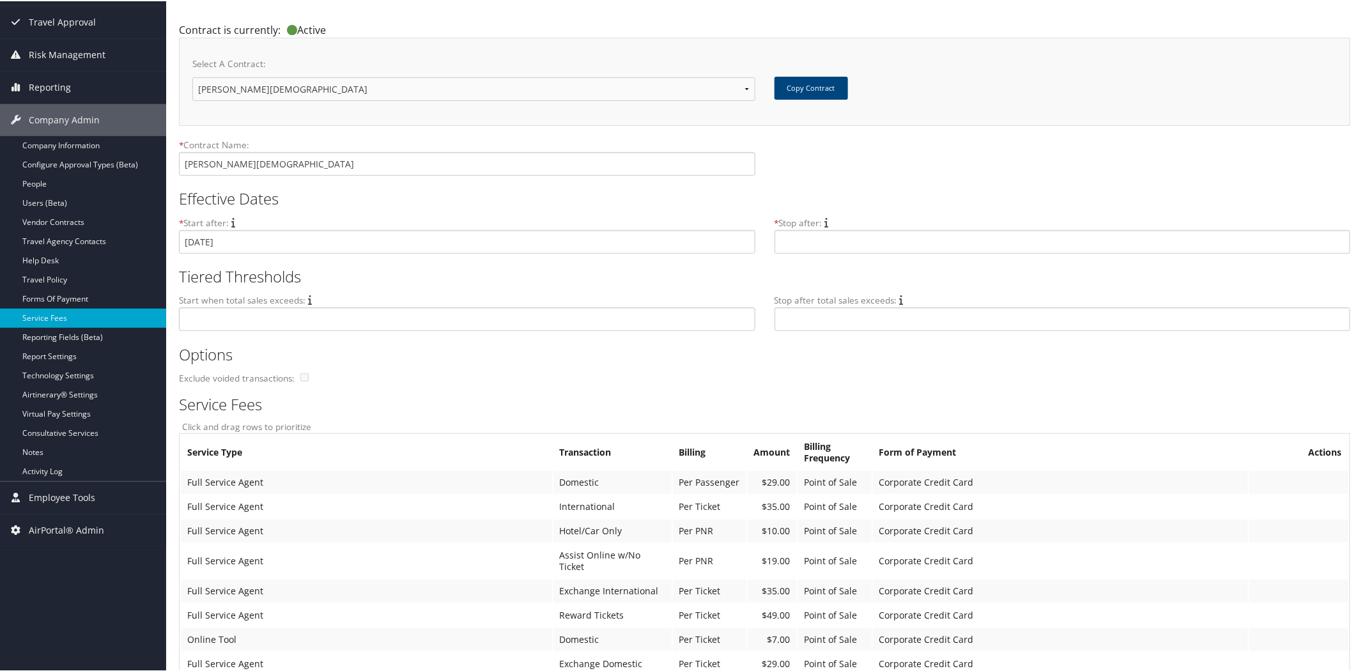
scroll to position [142, 0]
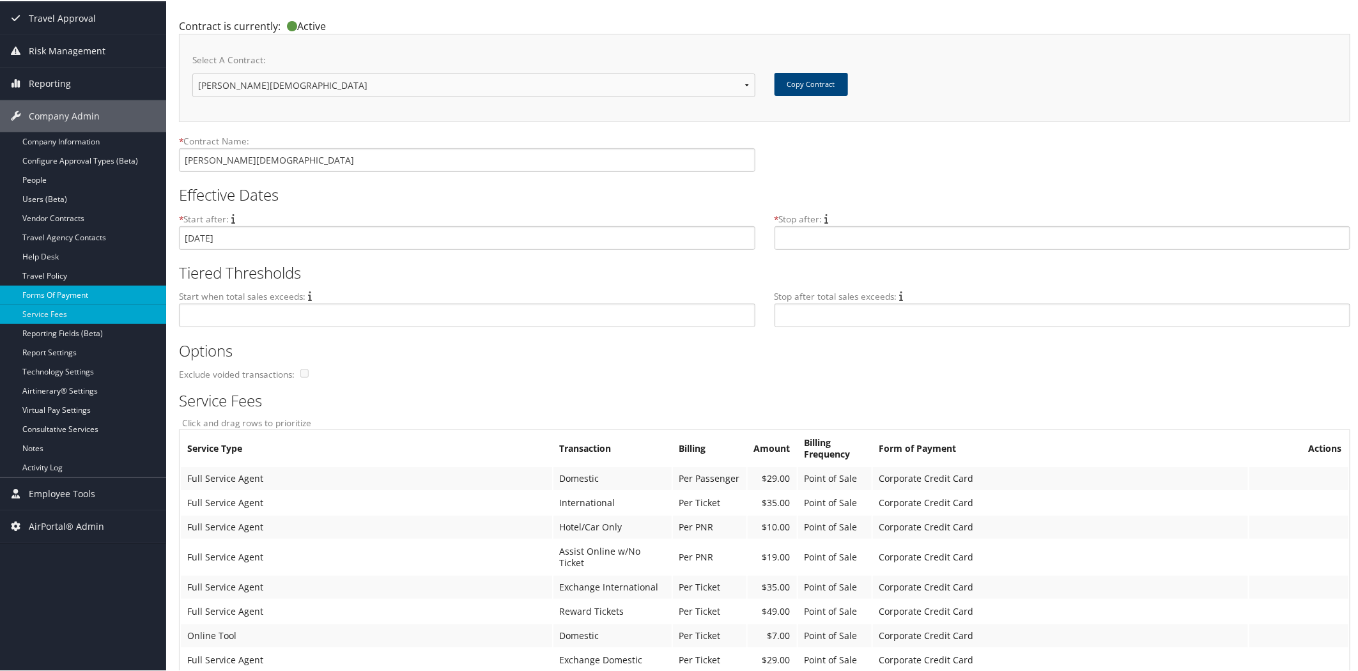
click at [75, 290] on link "Forms Of Payment" at bounding box center [83, 293] width 166 height 19
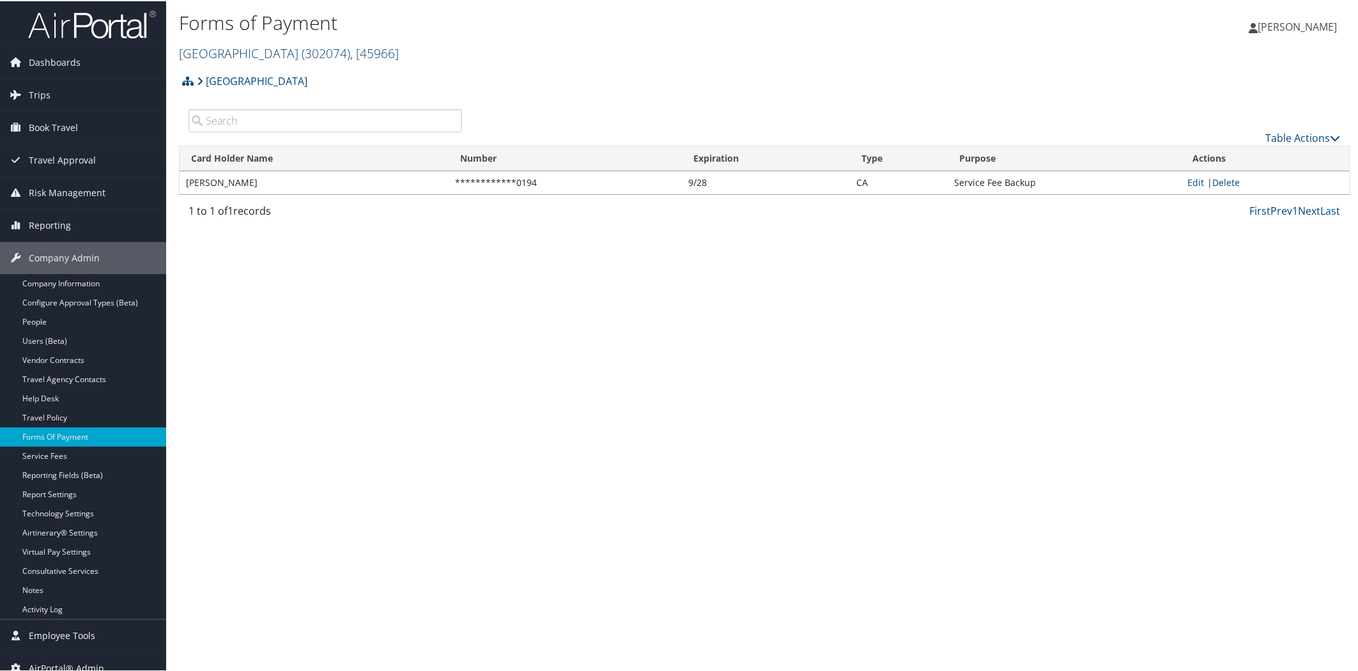
click at [250, 53] on link "Abilene Christian University ( 302074 ) , [ 45966 ]" at bounding box center [289, 51] width 220 height 17
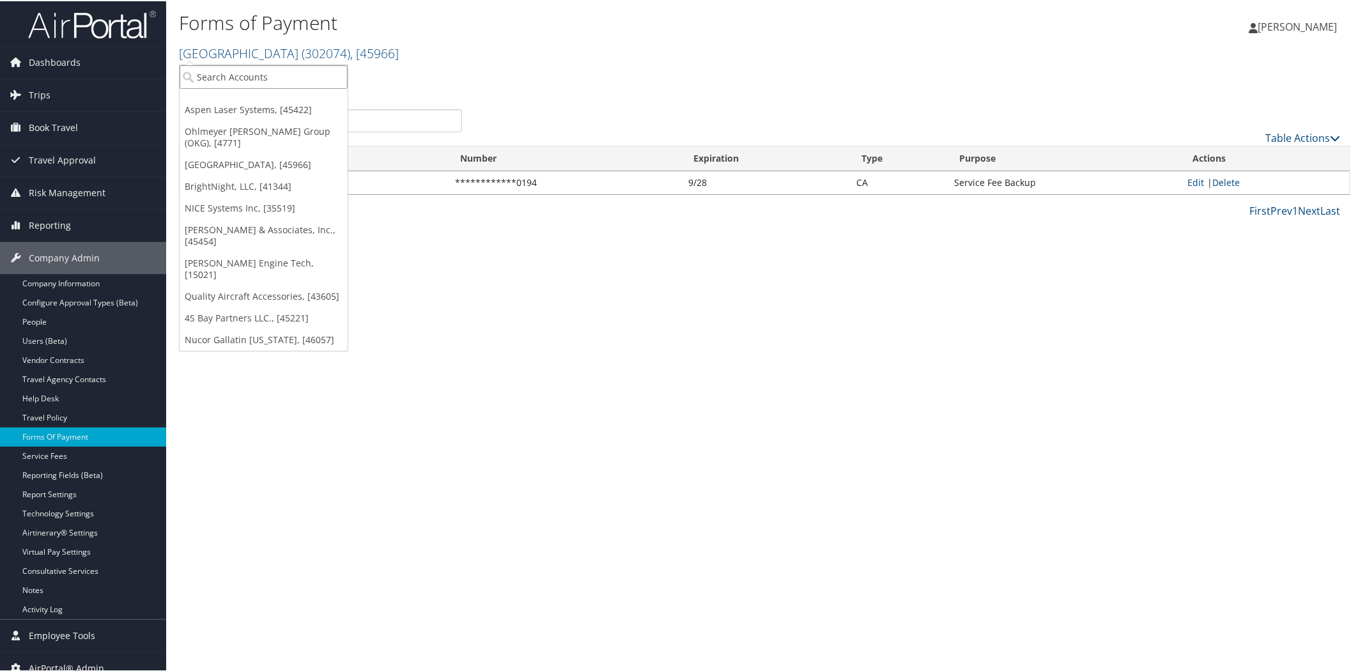
click at [238, 70] on input "search" at bounding box center [264, 76] width 168 height 24
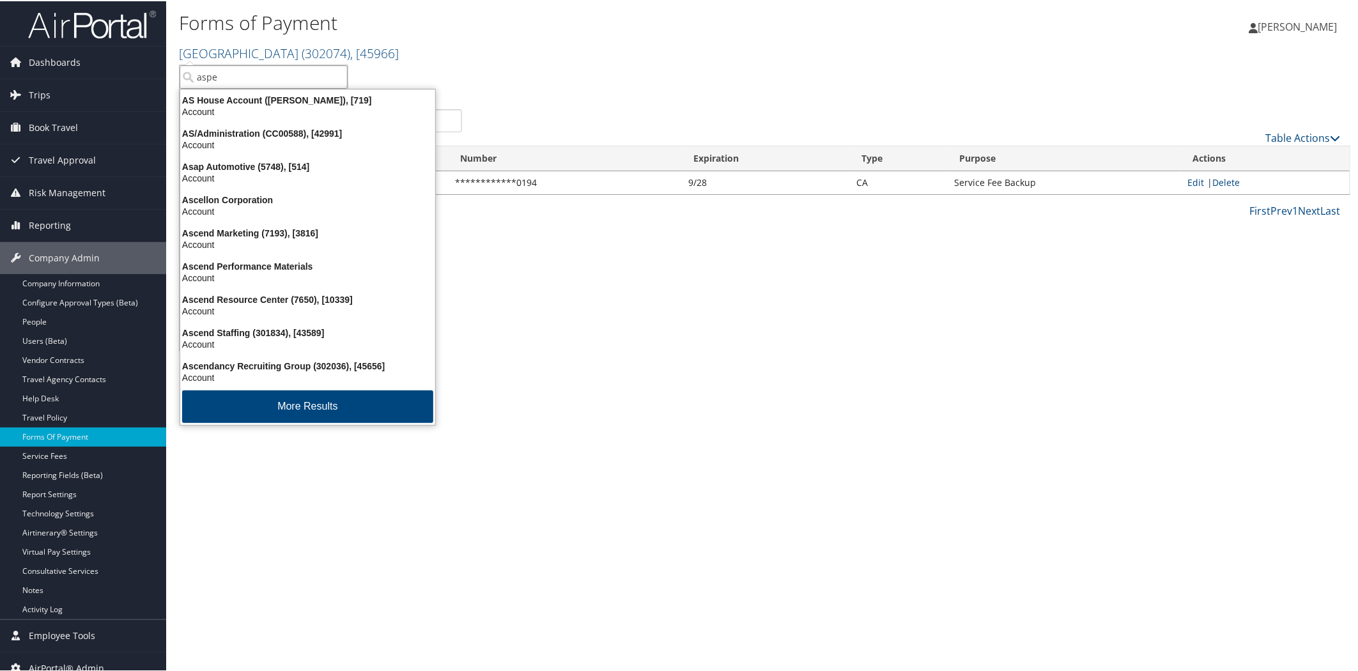
type input "aspen"
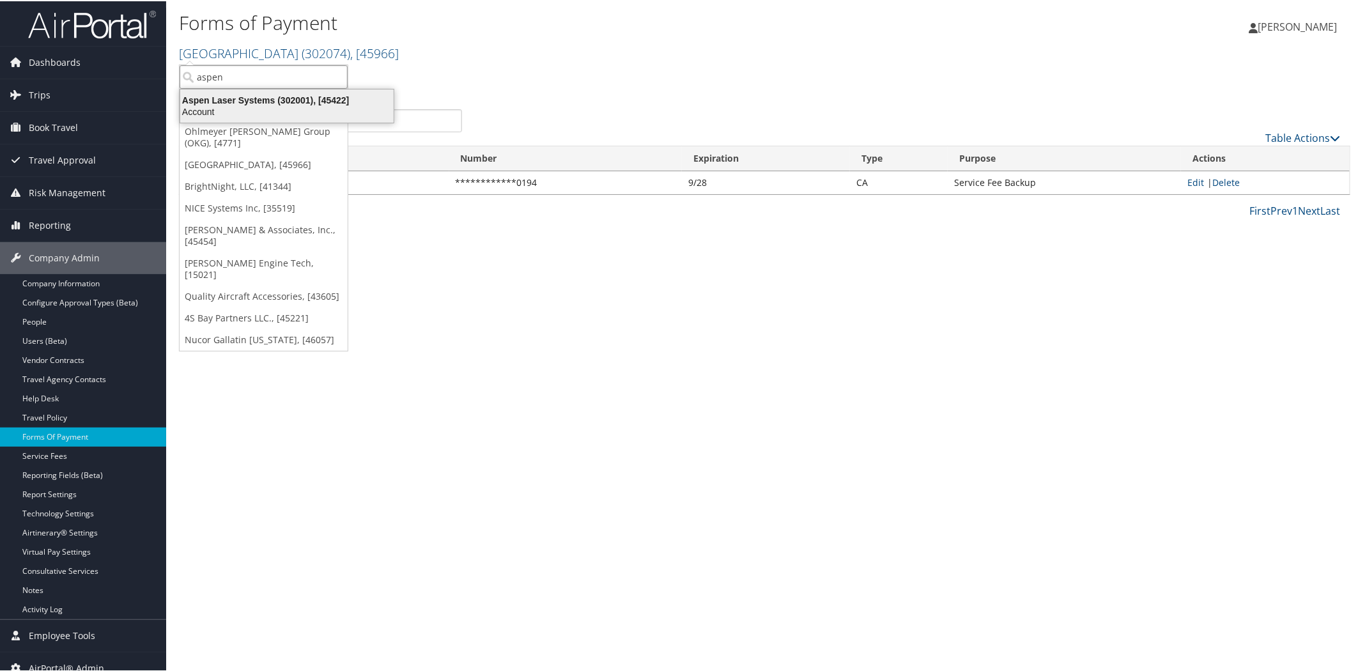
click at [279, 98] on div "Aspen Laser Systems (302001), [45422]" at bounding box center [287, 99] width 229 height 12
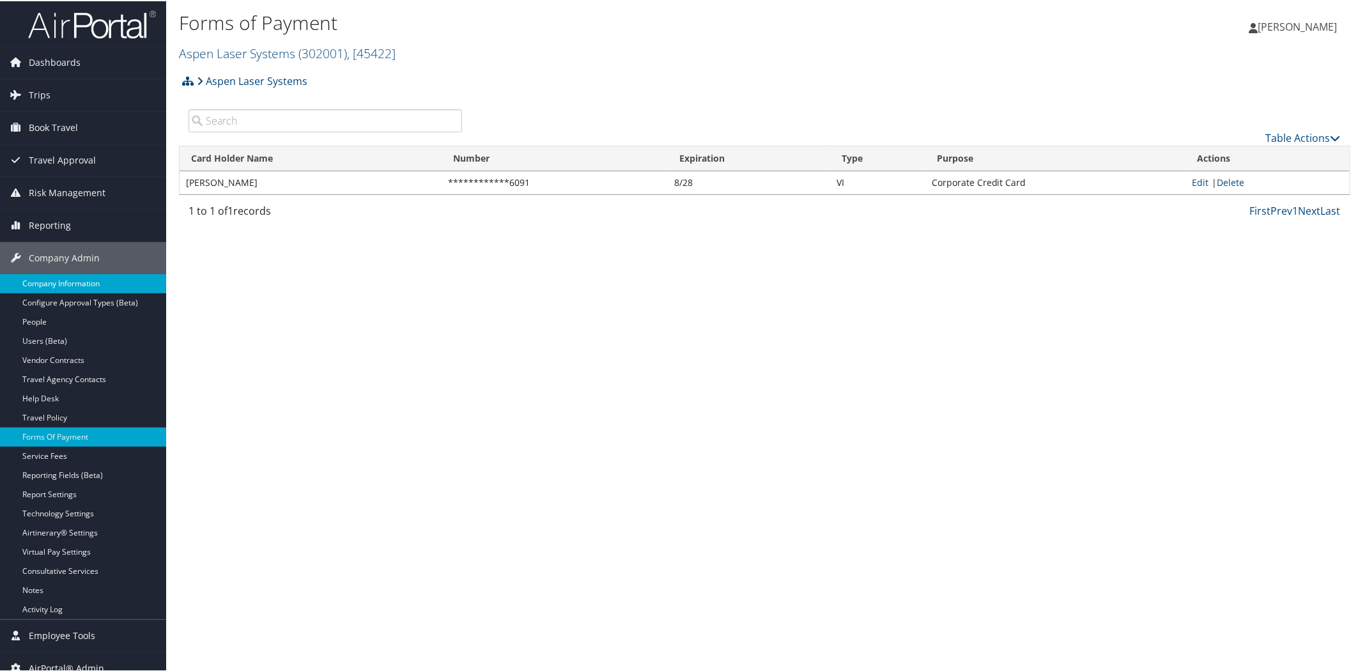
click at [103, 289] on link "Company Information" at bounding box center [83, 282] width 166 height 19
